Goal: Task Accomplishment & Management: Complete application form

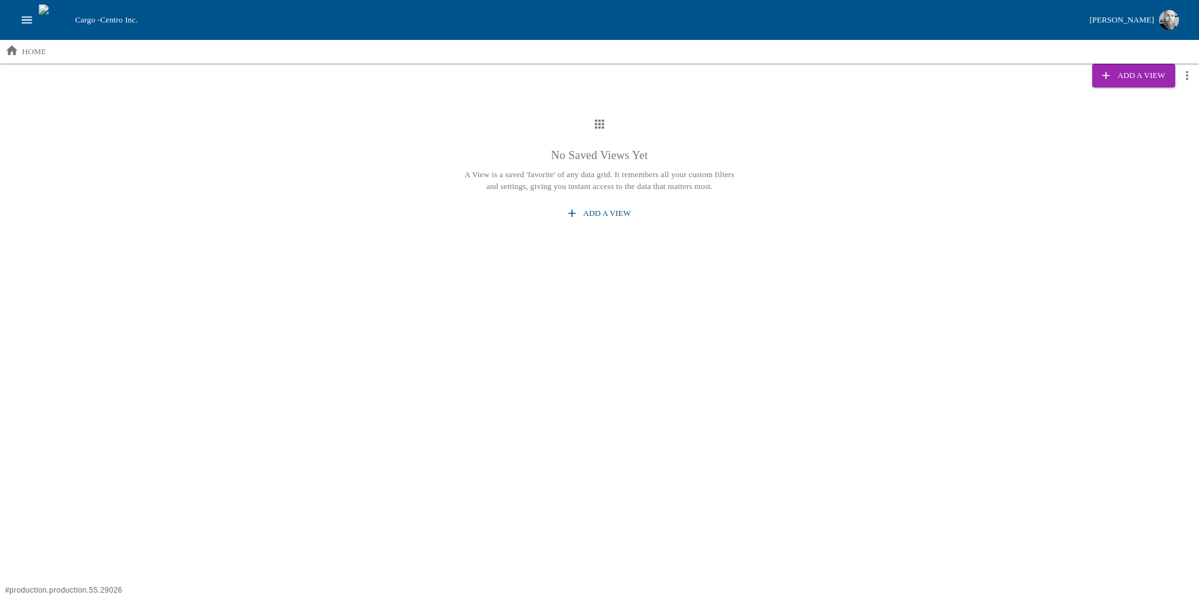
click at [31, 16] on icon "open drawer" at bounding box center [27, 20] width 14 height 14
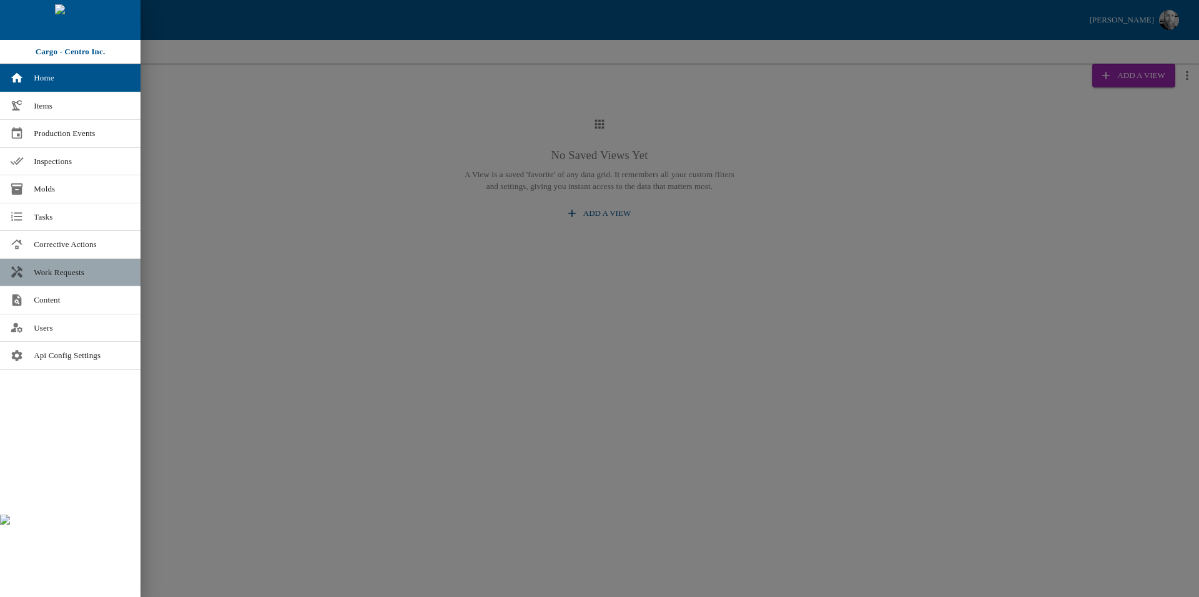
click at [58, 281] on link "Work Requests" at bounding box center [70, 272] width 140 height 27
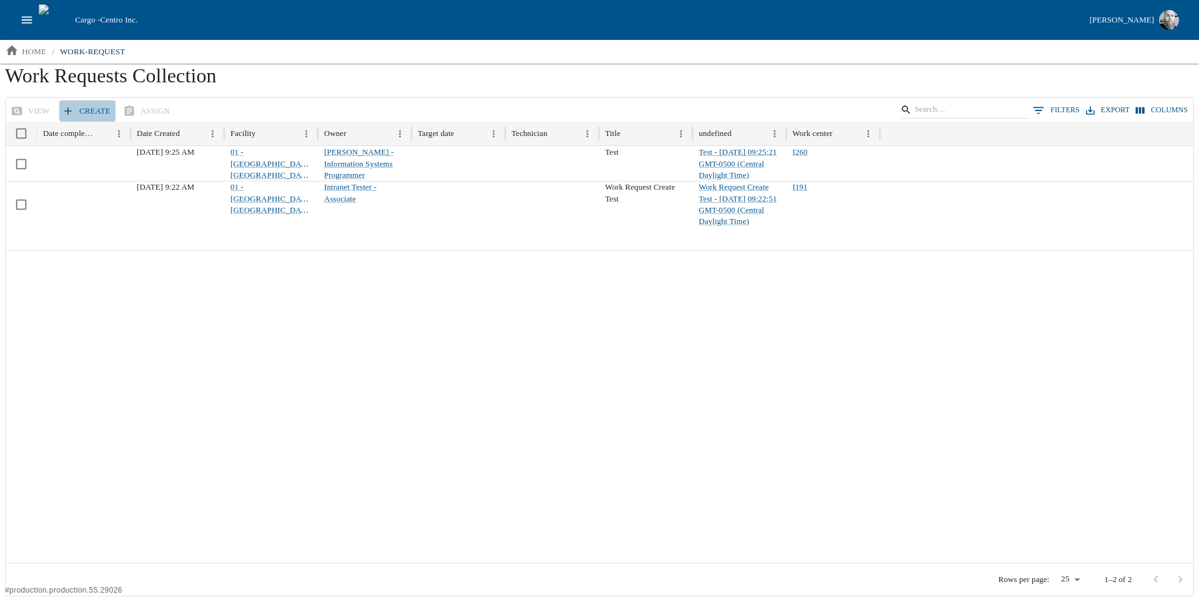
click at [89, 111] on link "Create" at bounding box center [87, 112] width 56 height 22
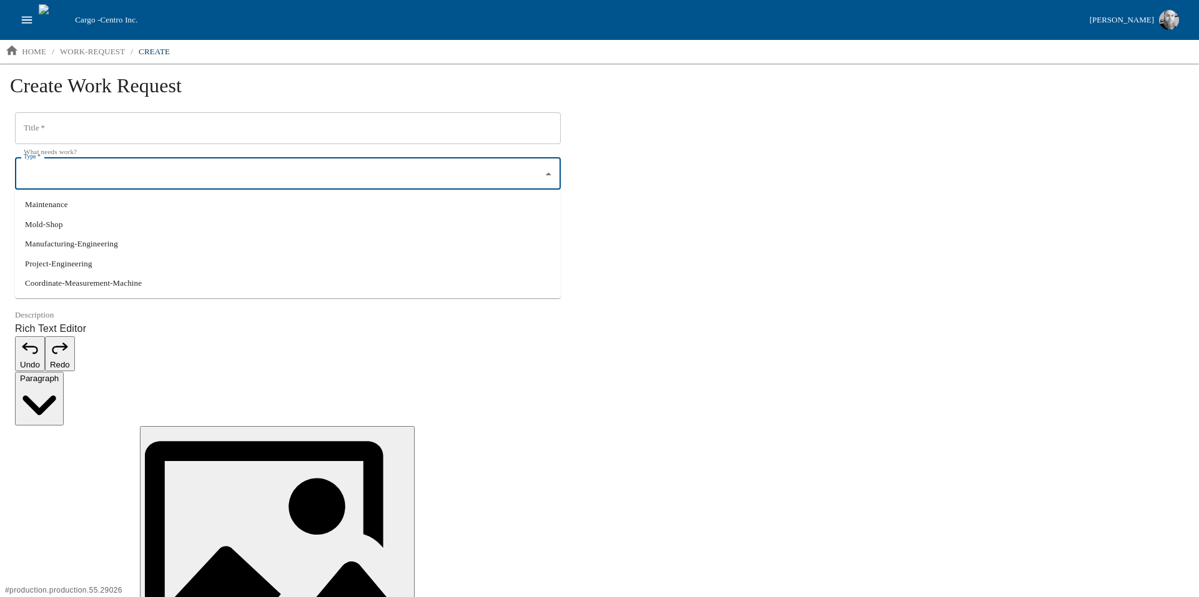
click at [164, 184] on input "Type   *" at bounding box center [279, 174] width 516 height 21
click at [30, 25] on icon "open drawer" at bounding box center [27, 20] width 14 height 14
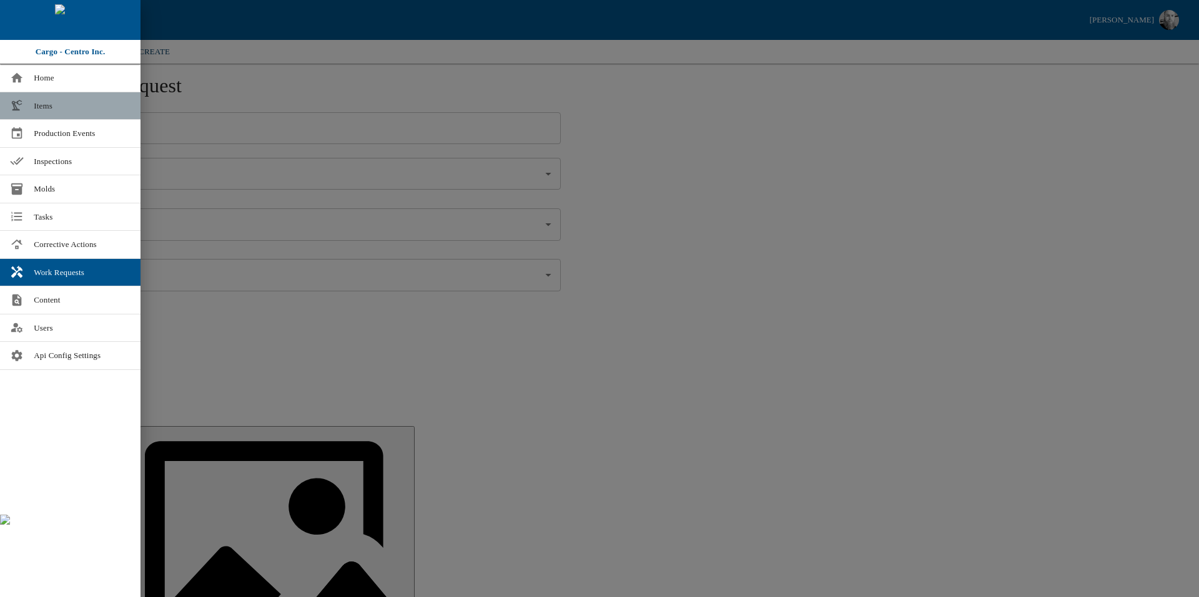
click at [58, 115] on link "Items" at bounding box center [70, 105] width 140 height 27
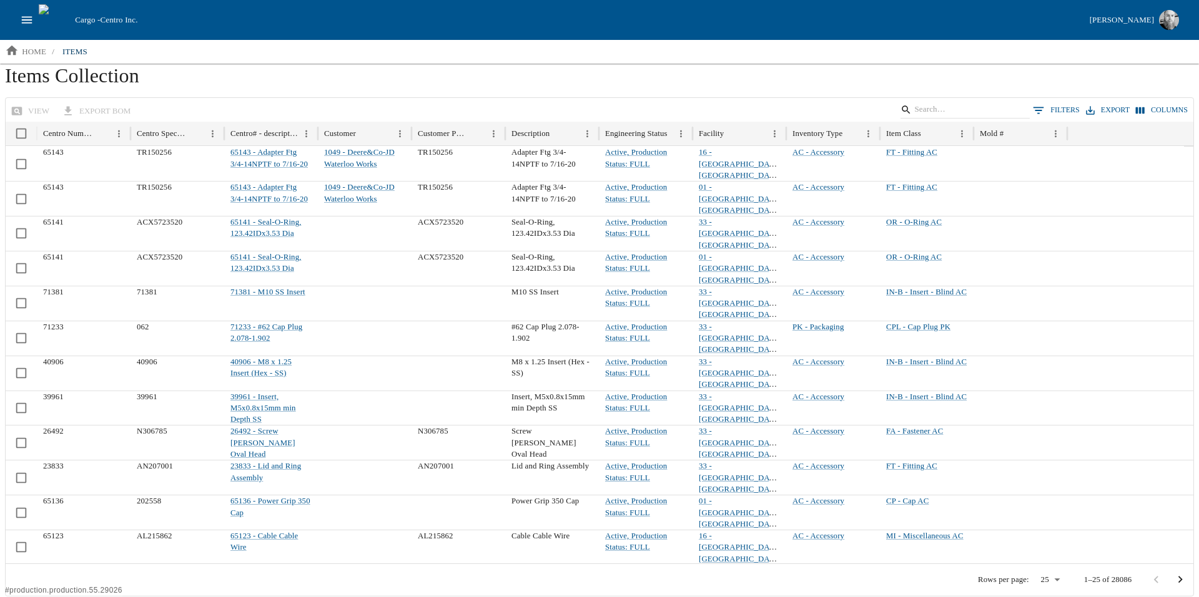
click at [986, 32] on div "Cargo - Centro Inc. [PERSON_NAME]" at bounding box center [599, 20] width 1199 height 40
click at [1112, 27] on div "[PERSON_NAME]" at bounding box center [1121, 20] width 64 height 14
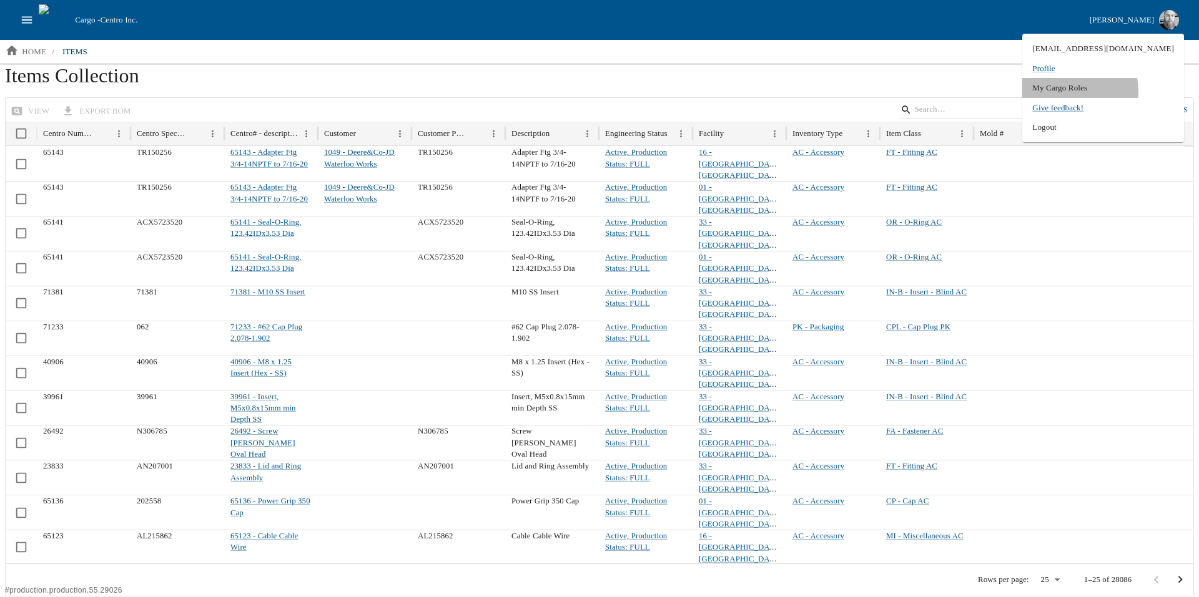
click at [1114, 91] on li "My Cargo Roles" at bounding box center [1103, 88] width 162 height 20
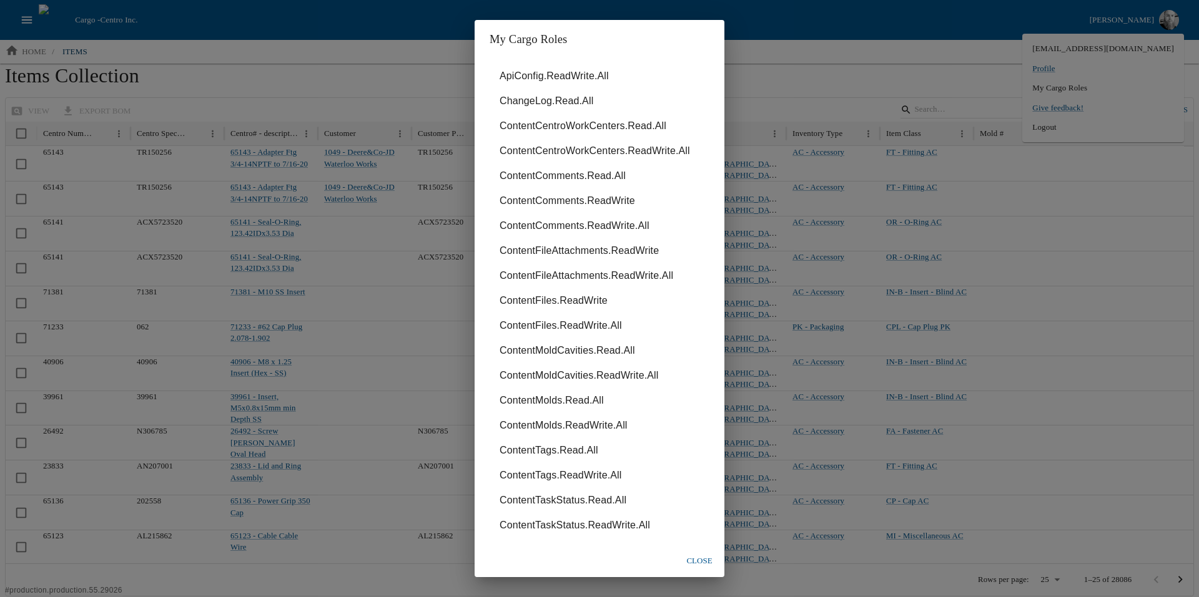
click at [619, 312] on li "ContentFiles.ReadWrite" at bounding box center [599, 300] width 220 height 25
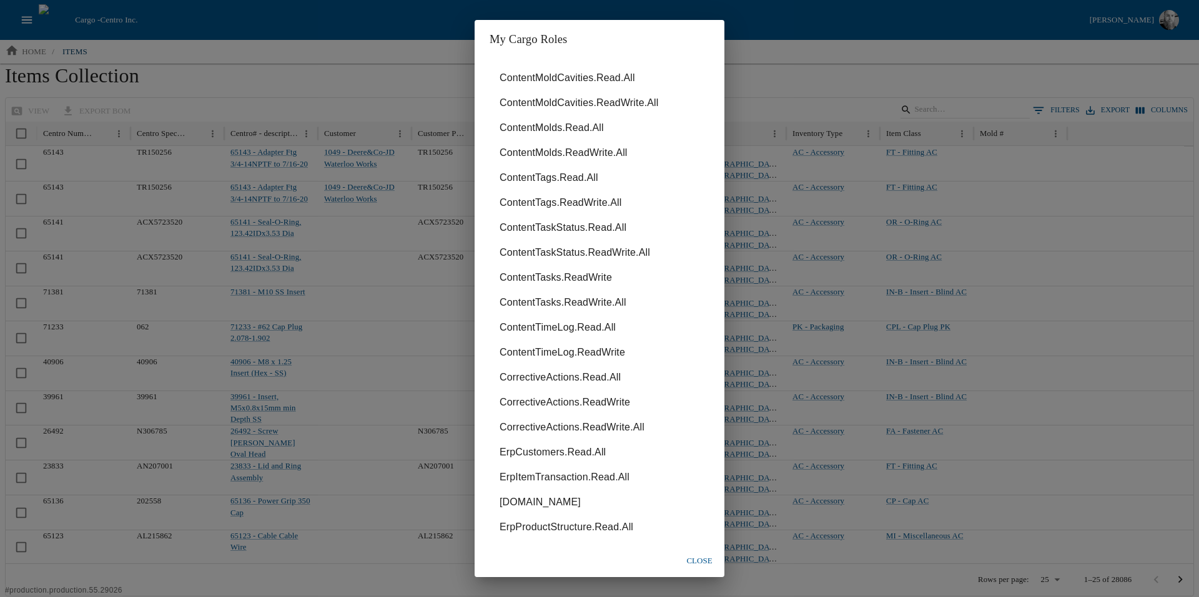
click at [510, 503] on li "[DOMAIN_NAME]" at bounding box center [599, 502] width 220 height 25
copy li "[DOMAIN_NAME]"
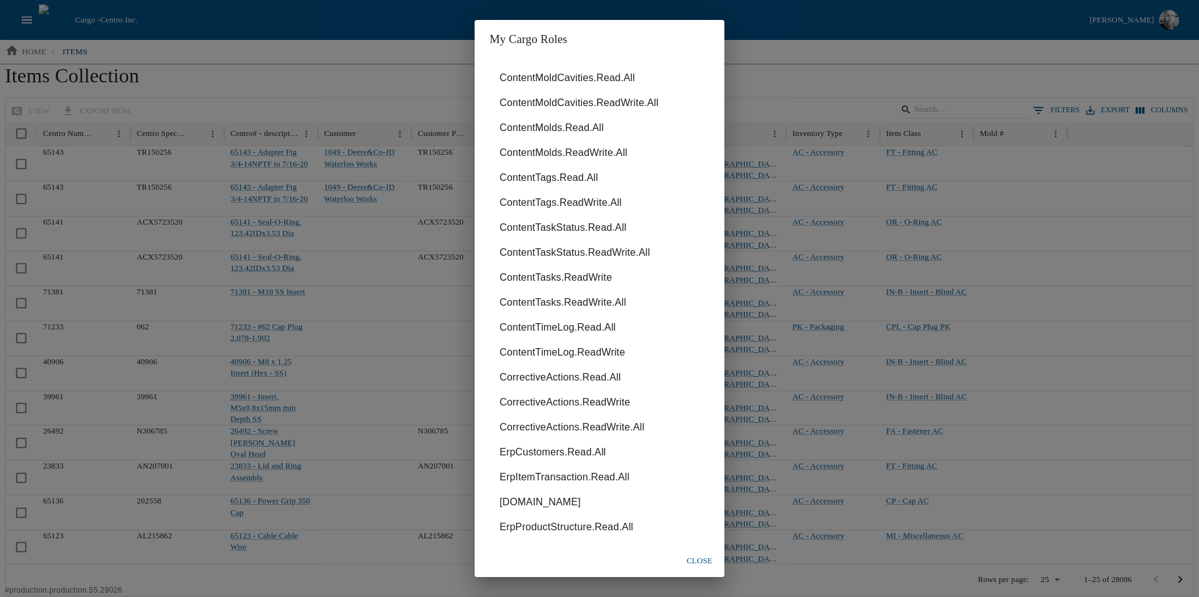
click at [307, 46] on div "My Cargo Roles ApiConfig.ReadWrite.All ChangeLog.Read.All ContentCentroWorkCent…" at bounding box center [599, 298] width 1199 height 597
